Goal: Information Seeking & Learning: Check status

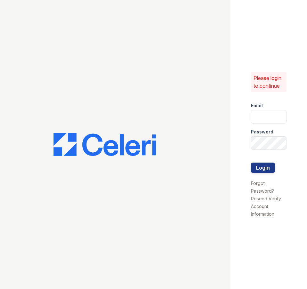
click at [266, 118] on input "email" at bounding box center [269, 116] width 36 height 13
type input "[EMAIL_ADDRESS][DOMAIN_NAME]"
click at [251, 163] on button "Login" at bounding box center [263, 168] width 24 height 10
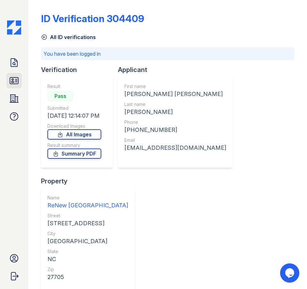
click at [18, 81] on icon at bounding box center [14, 81] width 10 height 10
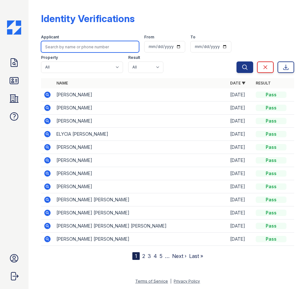
click at [102, 47] on input "search" at bounding box center [90, 47] width 98 height 12
type input "R"
type input "YOLANDA"
click at [236, 61] on button "Search" at bounding box center [244, 67] width 17 height 12
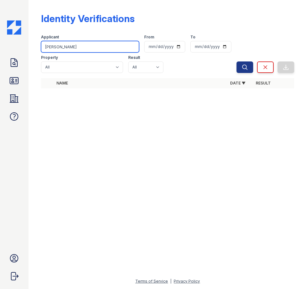
click at [100, 47] on input "YOLANDA" at bounding box center [90, 47] width 98 height 12
type input "FUE"
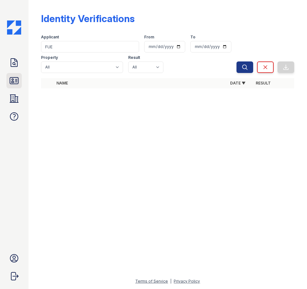
click at [17, 83] on icon at bounding box center [14, 81] width 10 height 10
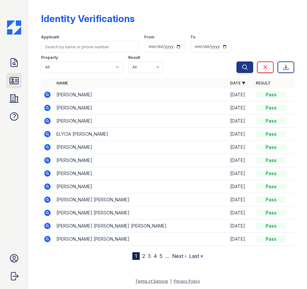
click at [9, 84] on icon at bounding box center [14, 81] width 10 height 10
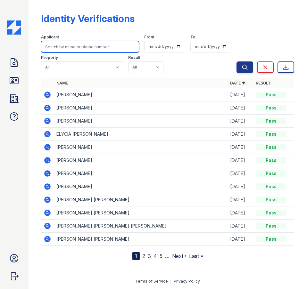
click at [105, 50] on input "search" at bounding box center [90, 47] width 98 height 12
type input "YOLANDA"
click at [236, 61] on button "Search" at bounding box center [244, 67] width 17 height 12
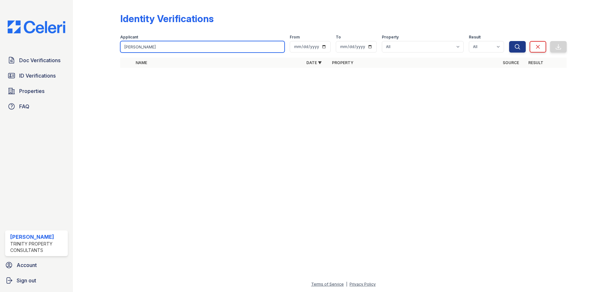
click at [179, 45] on input "YOLANDA" at bounding box center [202, 47] width 164 height 12
type input "gabriel"
click at [306, 41] on button "Search" at bounding box center [517, 47] width 17 height 12
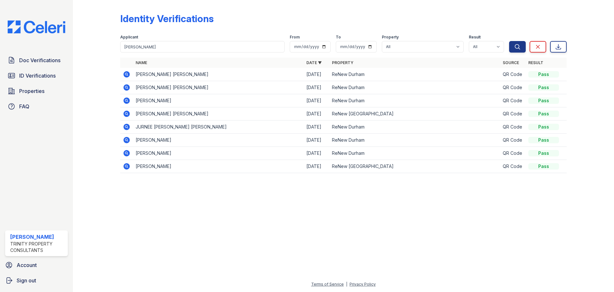
click at [306, 221] on div at bounding box center [343, 234] width 521 height 91
